Goal: Book appointment/travel/reservation

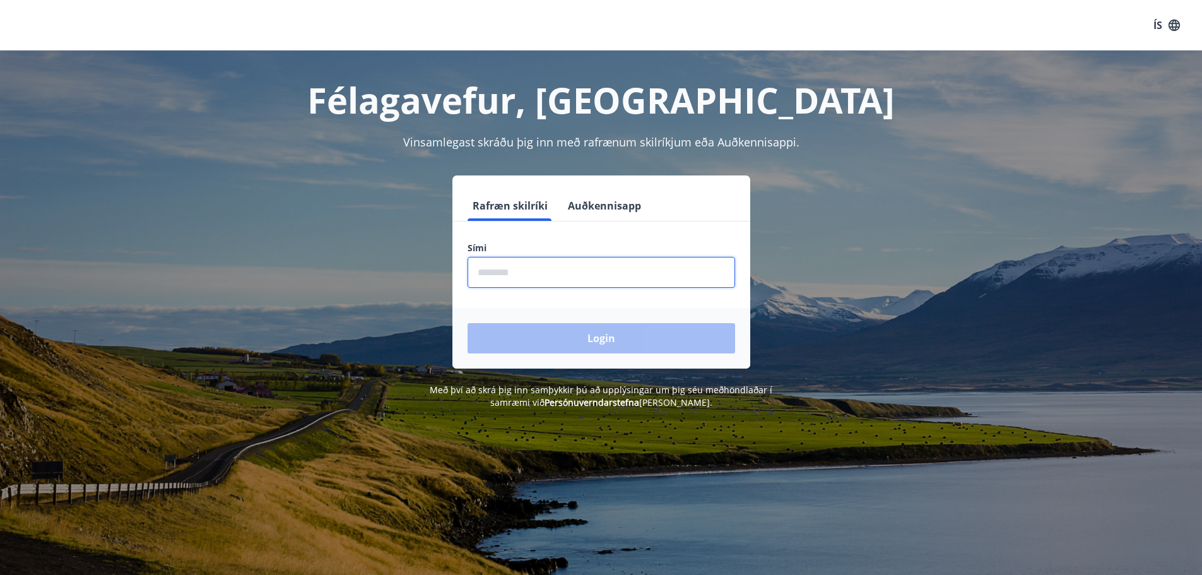
click at [499, 271] on input "phone" at bounding box center [602, 272] width 268 height 31
type input "********"
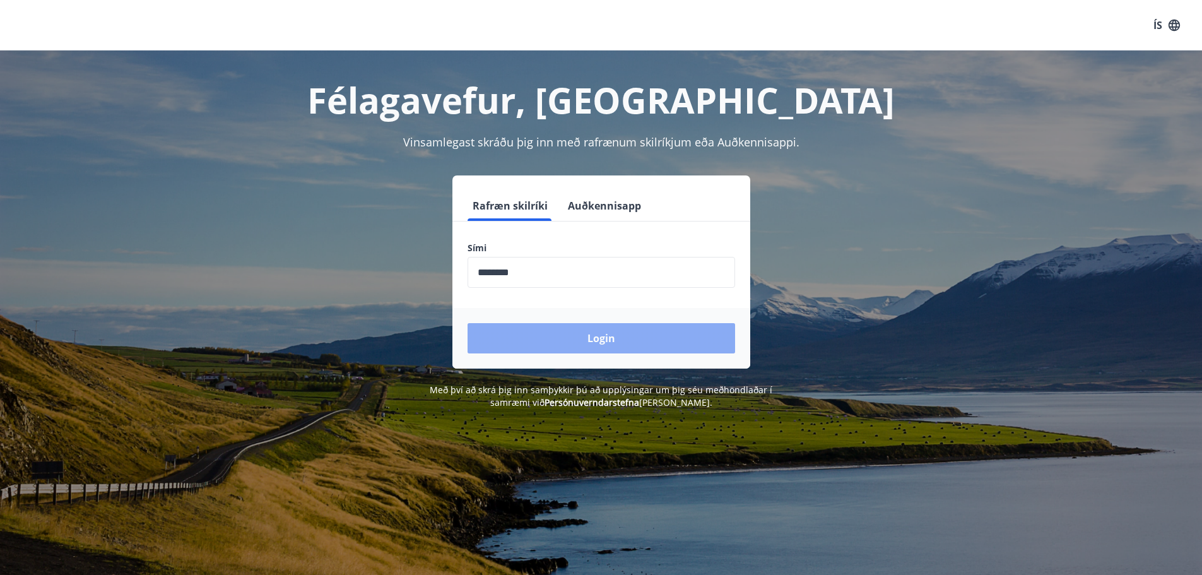
click at [606, 334] on button "Login" at bounding box center [602, 338] width 268 height 30
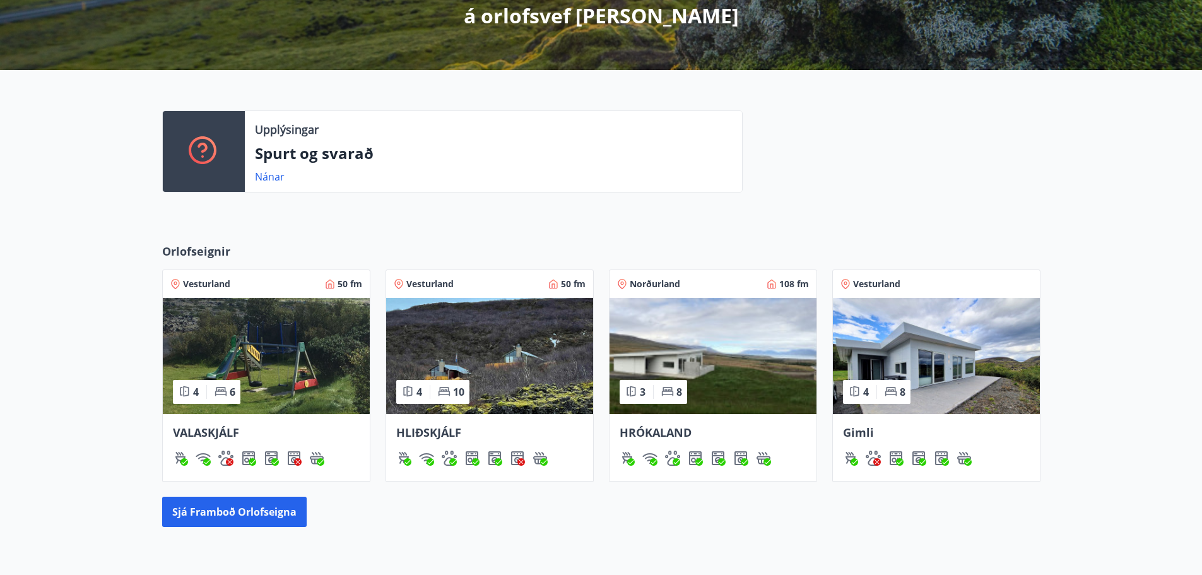
scroll to position [316, 0]
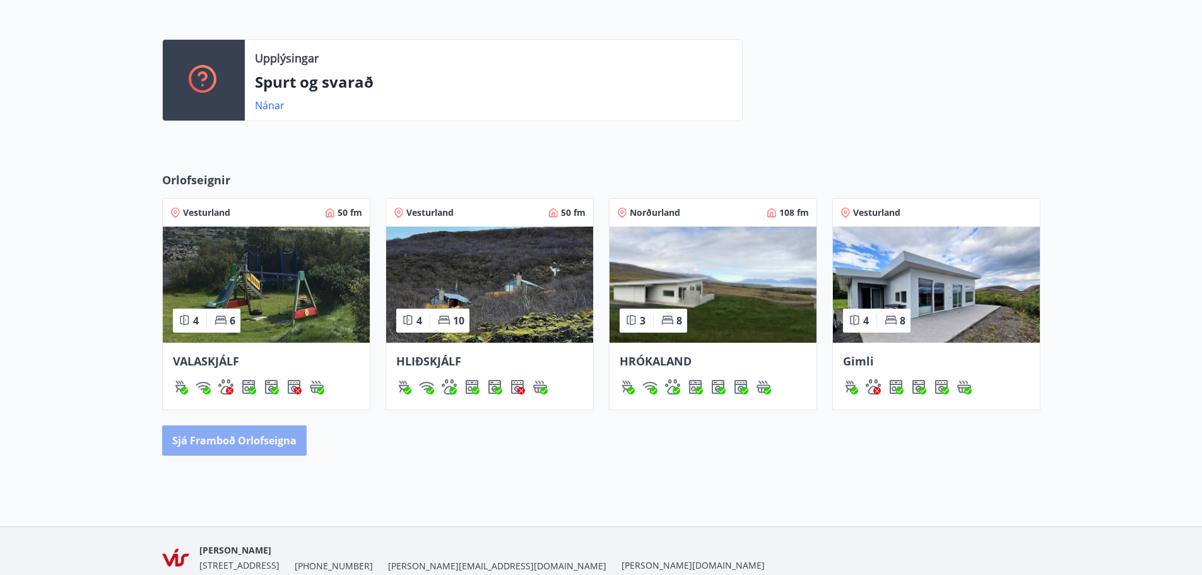
click at [252, 435] on button "Sjá framboð orlofseigna" at bounding box center [234, 440] width 145 height 30
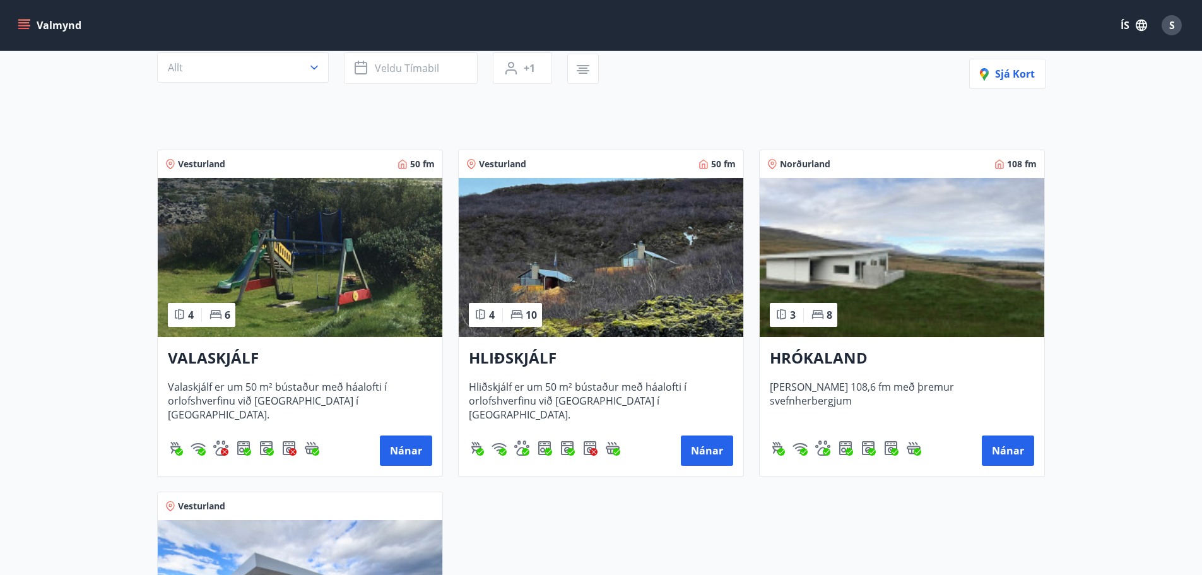
scroll to position [268, 0]
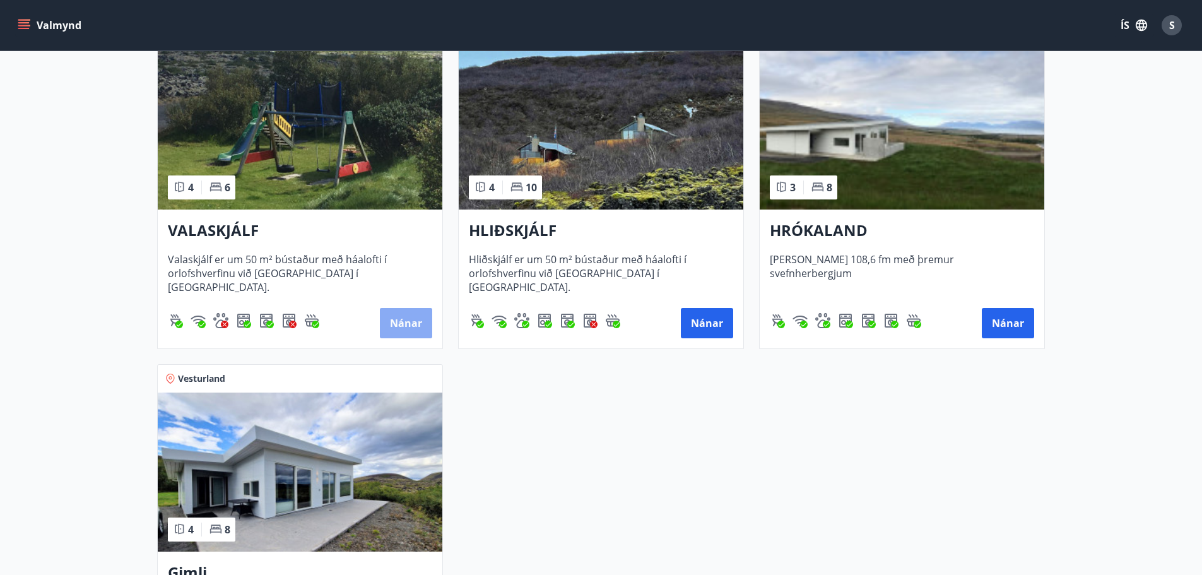
click at [404, 319] on button "Nánar" at bounding box center [406, 323] width 52 height 30
